Goal: Check status

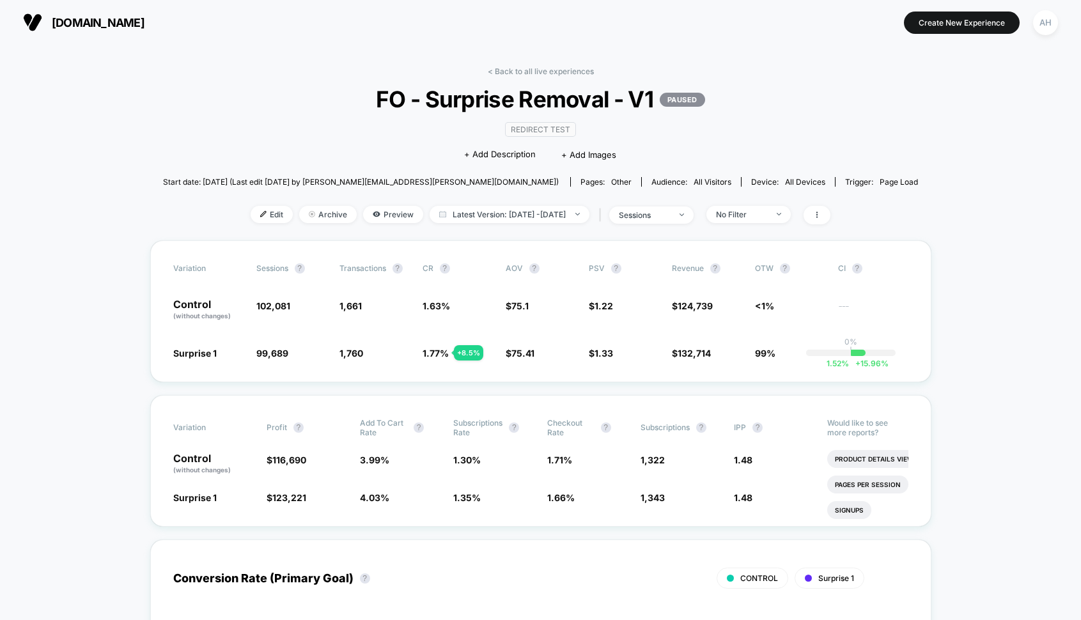
click at [555, 86] on span "FO - Surprise Removal - V1 PAUSED" at bounding box center [540, 99] width 679 height 27
click at [555, 82] on div "< Back to all live experiences FO - Surprise Removal - V1 PAUSED Redirect Test …" at bounding box center [540, 153] width 755 height 174
click at [555, 75] on link "< Back to all live experiences" at bounding box center [541, 71] width 106 height 10
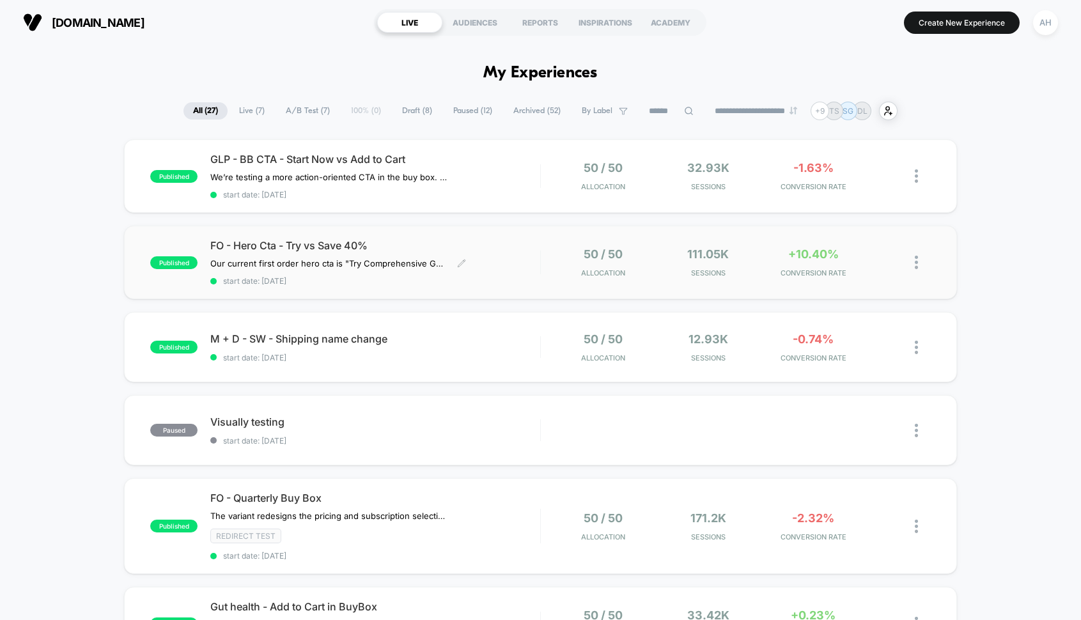
click at [523, 272] on div "FO - Hero Cta - Try vs Save 40% Our current first order hero cta is "Try Compre…" at bounding box center [374, 262] width 329 height 47
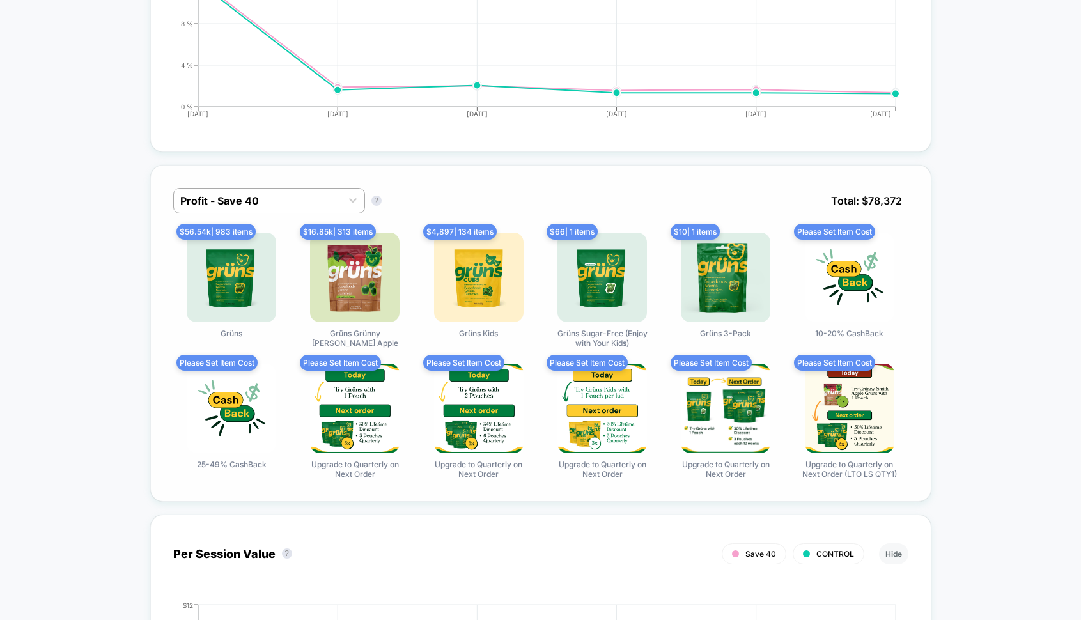
scroll to position [763, 0]
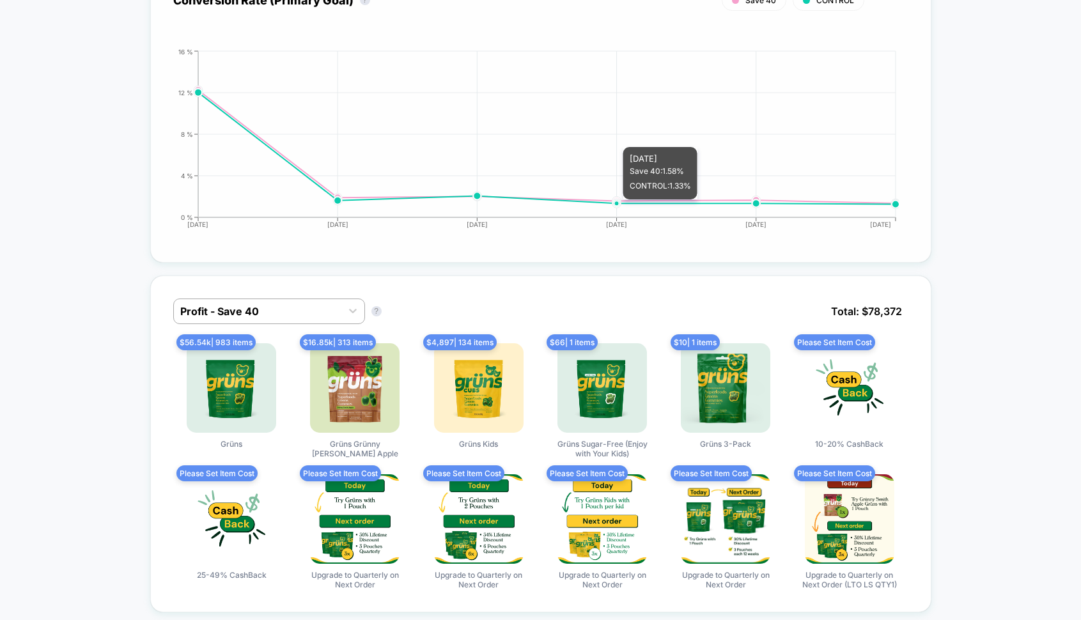
click at [622, 138] on icon "[DATE] [DATE] [DATE] [DATE] [DATE] [DATE] 0 % 4 % 8 % 12 % 16 %" at bounding box center [528, 144] width 742 height 192
